Goal: Check status

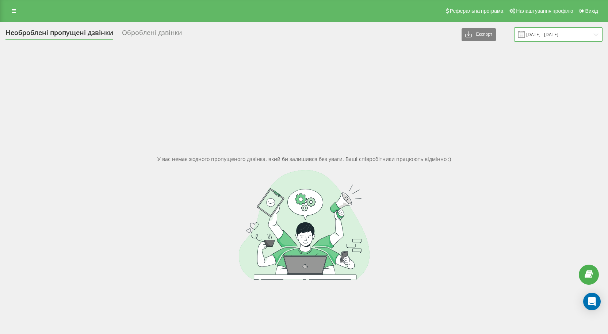
click at [595, 36] on input "[DATE] - [DATE]" at bounding box center [558, 34] width 88 height 14
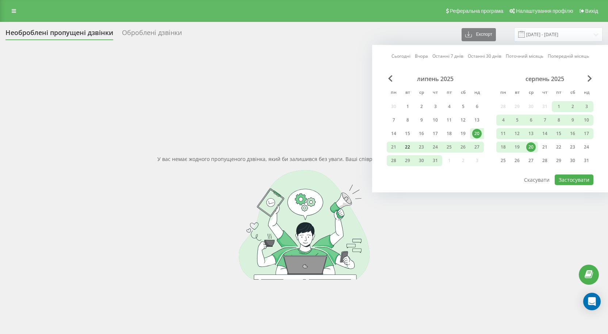
click at [407, 146] on div "22" at bounding box center [407, 146] width 9 height 9
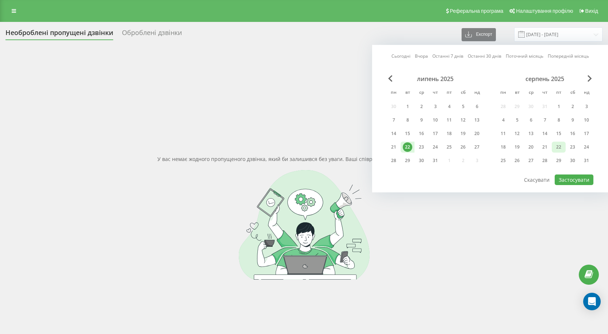
click at [559, 148] on div "22" at bounding box center [558, 146] width 9 height 9
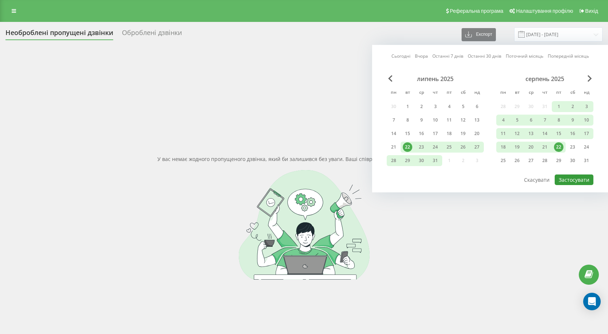
click at [575, 181] on button "Застосувати" at bounding box center [573, 179] width 39 height 11
type input "[DATE] - [DATE]"
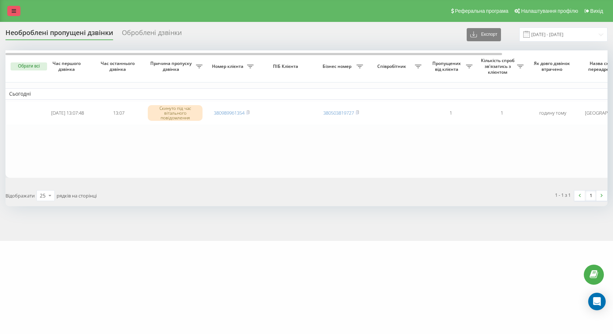
click at [13, 10] on icon at bounding box center [14, 10] width 4 height 5
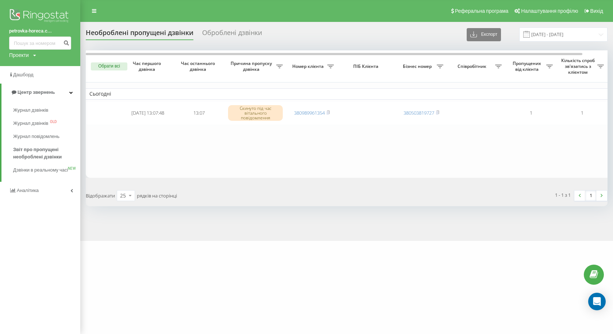
click at [187, 157] on table "Сьогодні [DATE] 13:07:48 13:07 Скинуто під час вітального повідомлення 38098996…" at bounding box center [451, 113] width 730 height 127
click at [203, 124] on table "Сьогодні [DATE] 13:07:48 13:07 Скинуто під час вітального повідомлення 38098996…" at bounding box center [451, 113] width 730 height 127
click at [92, 11] on link at bounding box center [94, 11] width 13 height 10
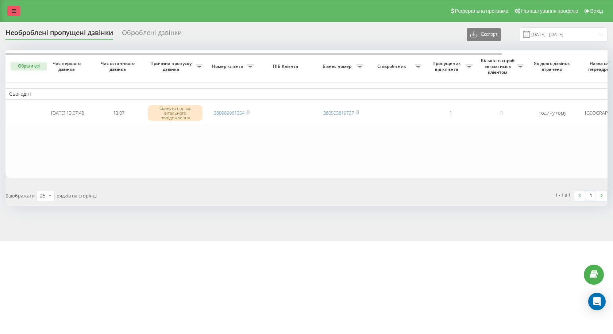
click at [16, 6] on link at bounding box center [13, 11] width 13 height 10
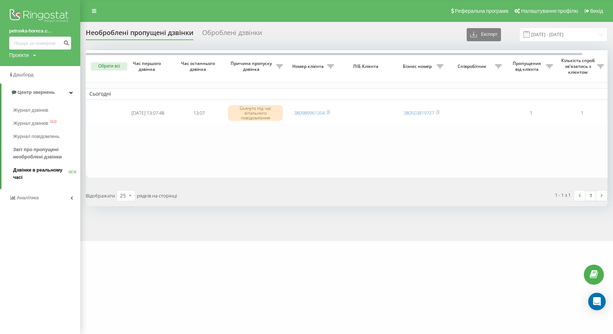
click at [32, 167] on span "Дзвінки в реальному часі" at bounding box center [40, 173] width 55 height 15
click at [45, 170] on span "Дзвінки в реальному часі" at bounding box center [40, 173] width 55 height 15
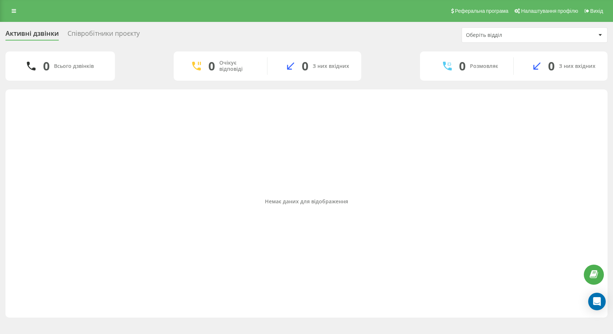
drag, startPoint x: 306, startPoint y: 142, endPoint x: 304, endPoint y: 146, distance: 4.5
click at [309, 147] on div "Немає даних для відображення" at bounding box center [306, 201] width 590 height 217
